Goal: Download file/media

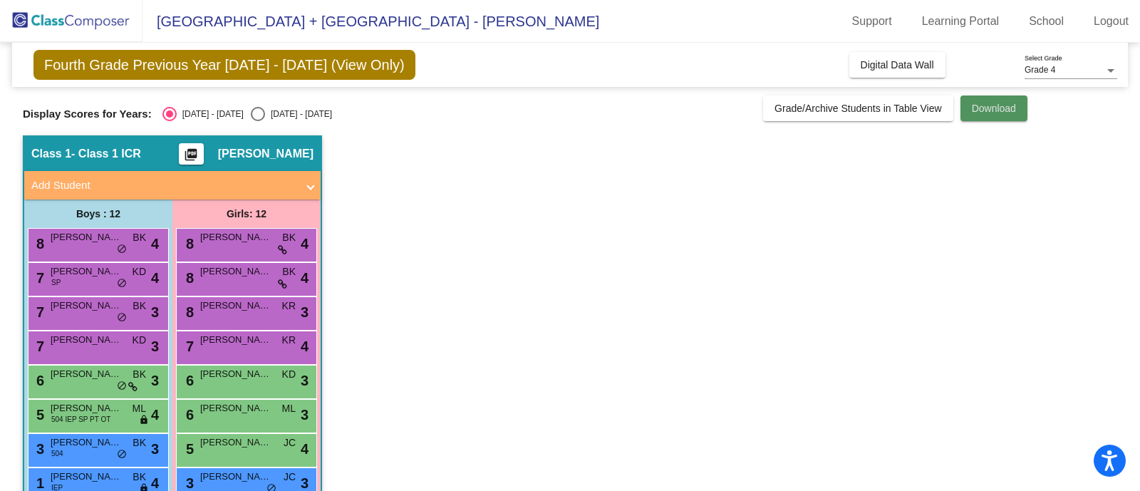
click at [1000, 115] on button "Download" at bounding box center [994, 109] width 67 height 26
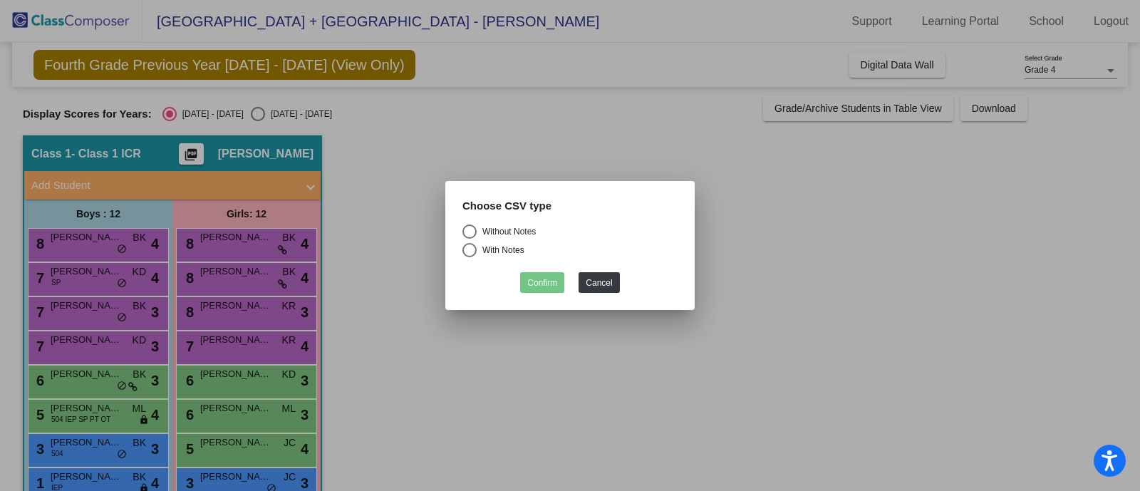
click at [473, 223] on div "Choose CSV type" at bounding box center [570, 211] width 237 height 27
click at [467, 230] on div "Select an option" at bounding box center [470, 232] width 14 height 14
click at [469, 239] on input "Without Notes" at bounding box center [469, 239] width 1 height 1
radio input "true"
click at [547, 282] on button "Confirm" at bounding box center [542, 282] width 44 height 21
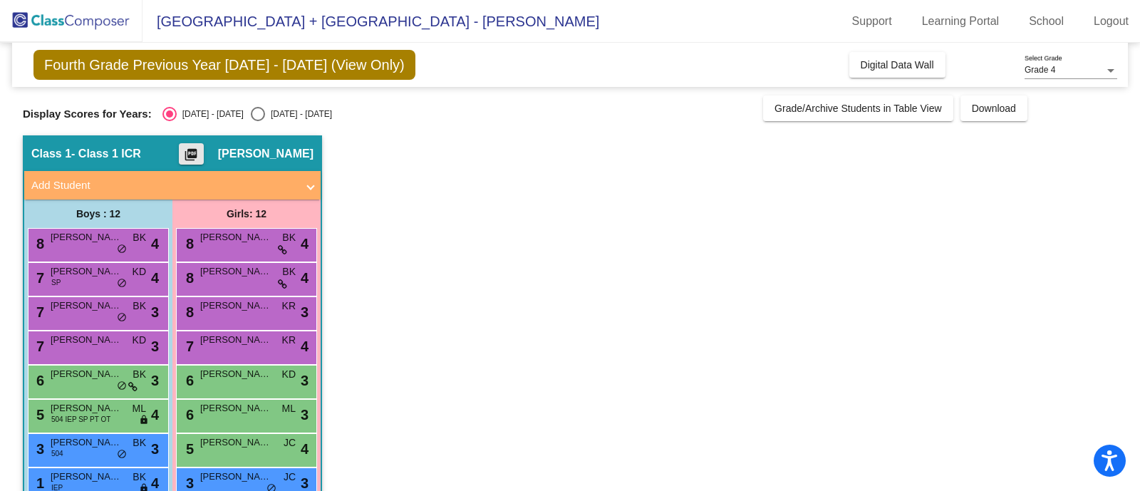
click at [200, 153] on mat-icon "picture_as_pdf" at bounding box center [190, 158] width 17 height 20
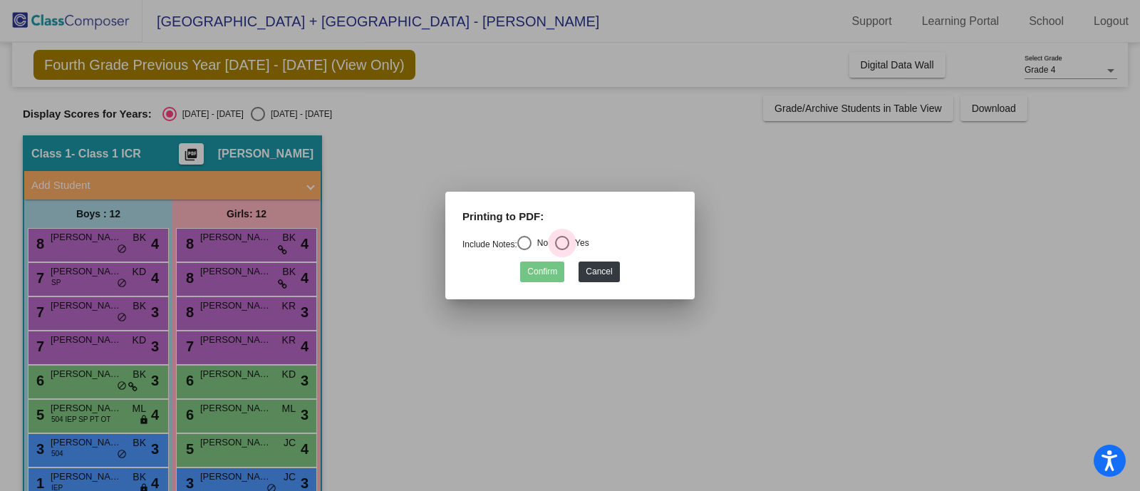
click at [569, 245] on div "Select an option" at bounding box center [562, 243] width 14 height 14
click at [562, 250] on input "Yes" at bounding box center [562, 250] width 1 height 1
radio input "true"
click at [542, 270] on button "Confirm" at bounding box center [542, 272] width 44 height 21
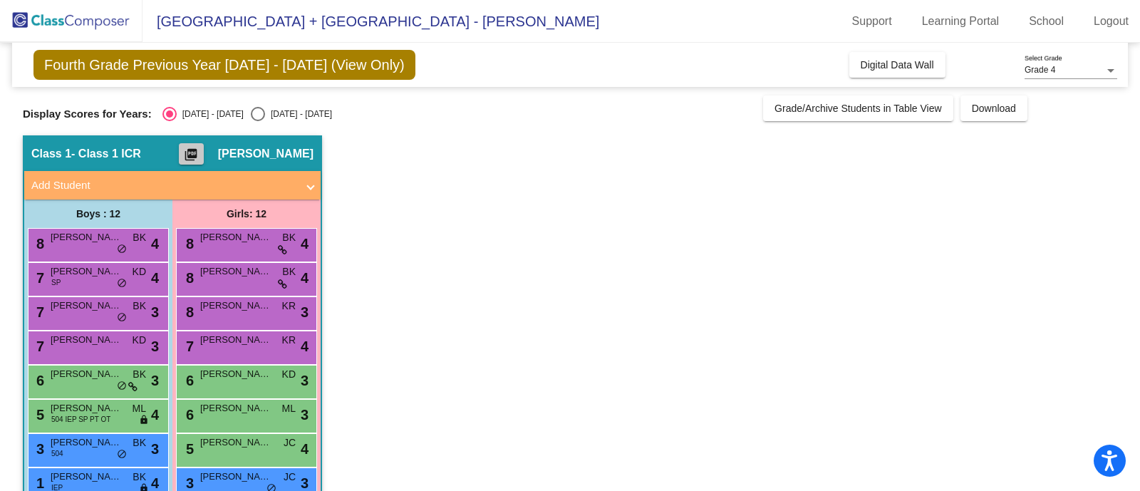
click at [200, 148] on mat-icon "picture_as_pdf" at bounding box center [190, 158] width 17 height 20
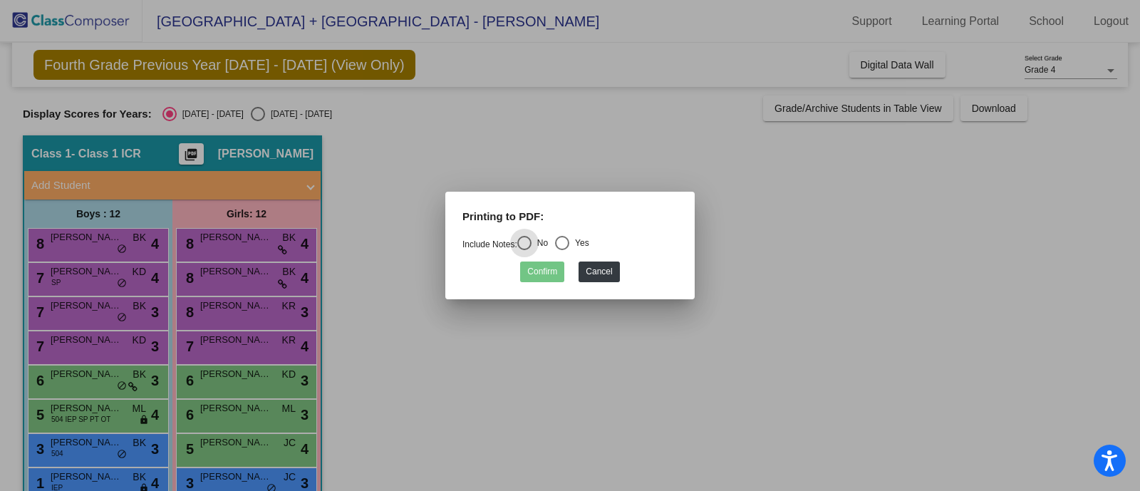
click at [564, 239] on div "Select an option" at bounding box center [562, 243] width 14 height 14
click at [562, 250] on input "Yes" at bounding box center [562, 250] width 1 height 1
radio input "true"
click at [540, 272] on button "Confirm" at bounding box center [542, 272] width 44 height 21
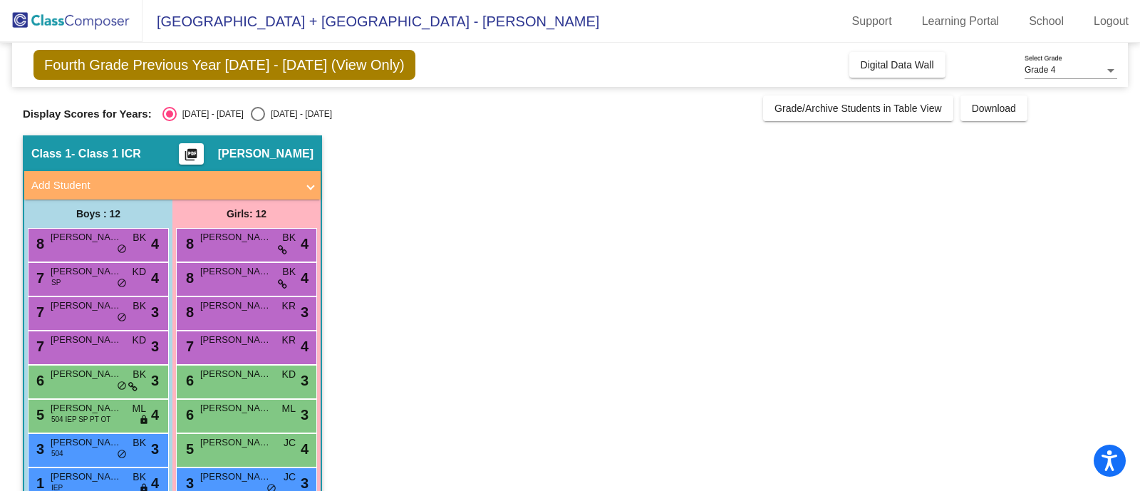
click at [578, 324] on app-classroom "Class 1 - Class 1 ICR picture_as_pdf [PERSON_NAME] Add Student First Name Last …" at bounding box center [570, 398] width 1095 height 526
